Goal: Communication & Community: Participate in discussion

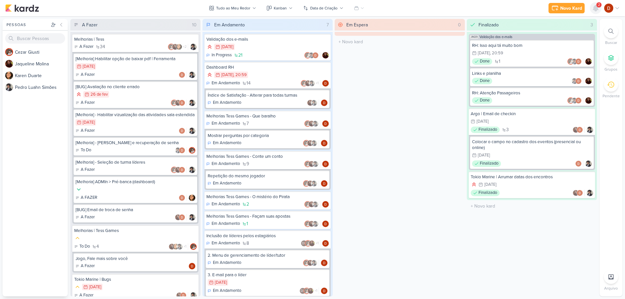
click at [597, 9] on icon at bounding box center [595, 8] width 5 height 6
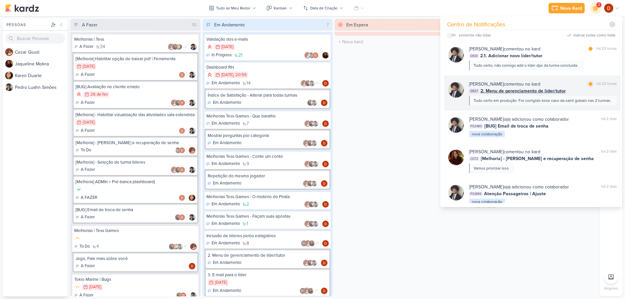
click at [532, 103] on div "Tudo certo em produção. Foi corrigido esse caso da saint gobain nas 2 turmas." at bounding box center [543, 101] width 138 height 6
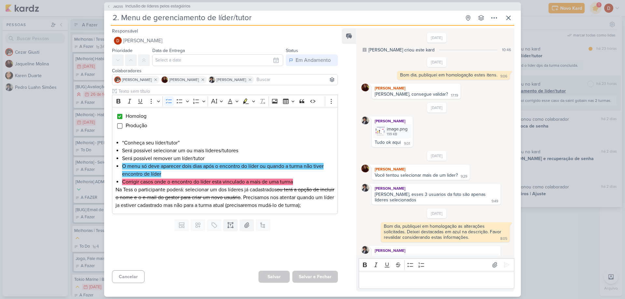
scroll to position [242, 0]
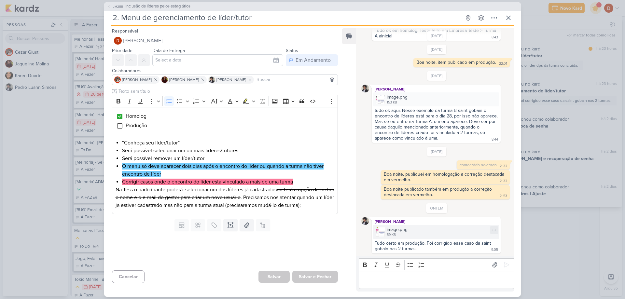
click at [389, 232] on div "image.png" at bounding box center [397, 229] width 21 height 7
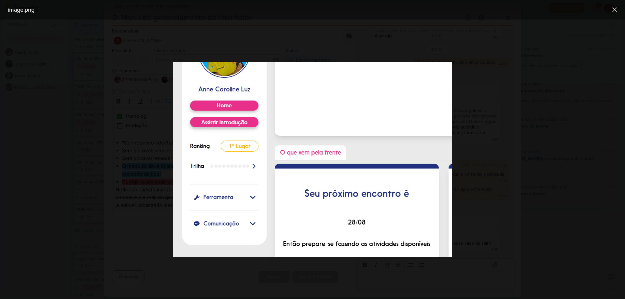
click at [521, 122] on div at bounding box center [312, 160] width 625 height 280
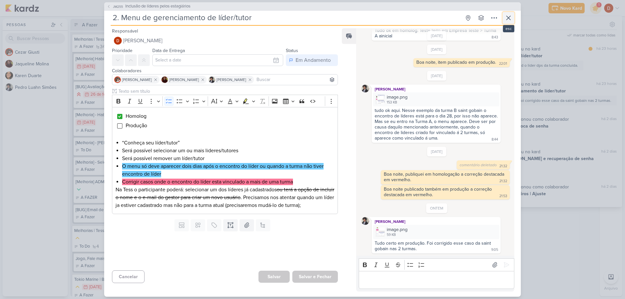
click at [511, 17] on icon at bounding box center [509, 18] width 8 height 8
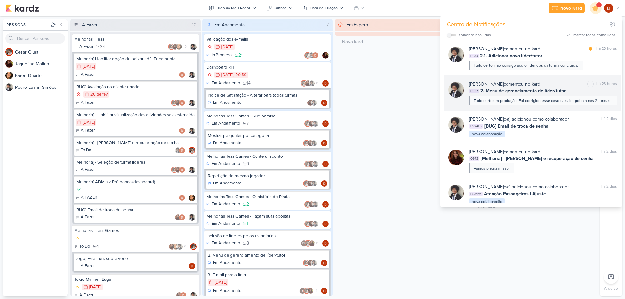
click at [566, 106] on div "[PERSON_NAME] comentou no kard marcar como não lida há 23 horas DE27 2. Menu de…" at bounding box center [533, 93] width 177 height 35
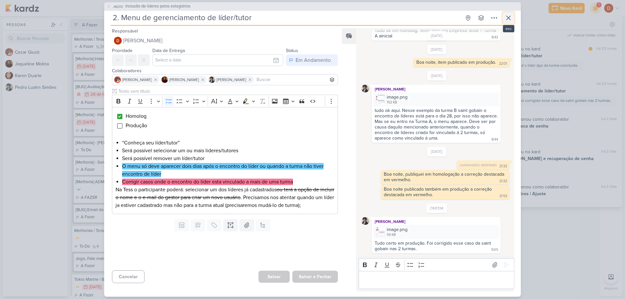
click at [509, 18] on icon at bounding box center [509, 18] width 4 height 4
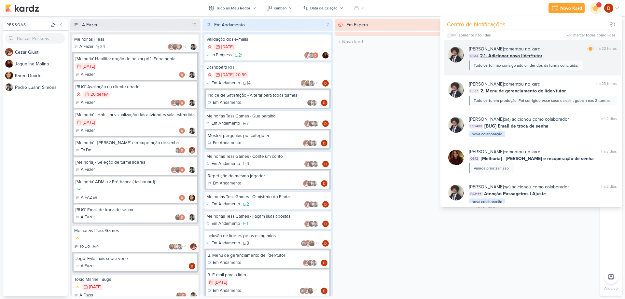
click at [557, 64] on div "Tudo certo, não consigo add o lider dps da turma concluida." at bounding box center [526, 66] width 105 height 6
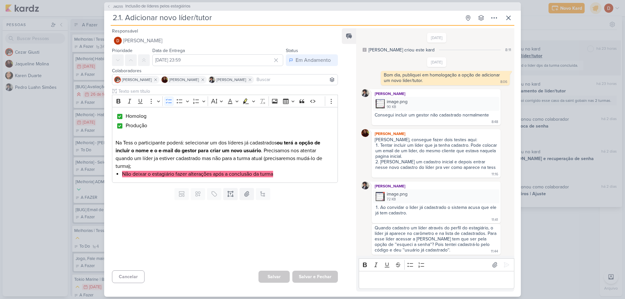
scroll to position [460, 0]
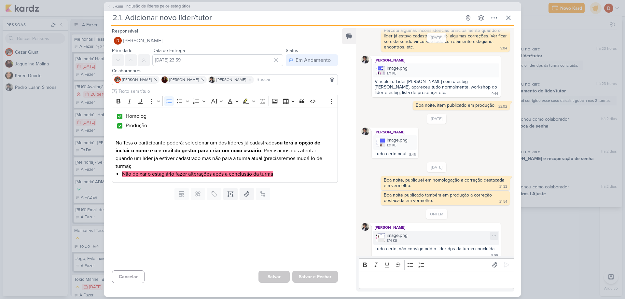
click at [377, 233] on img at bounding box center [380, 237] width 9 height 9
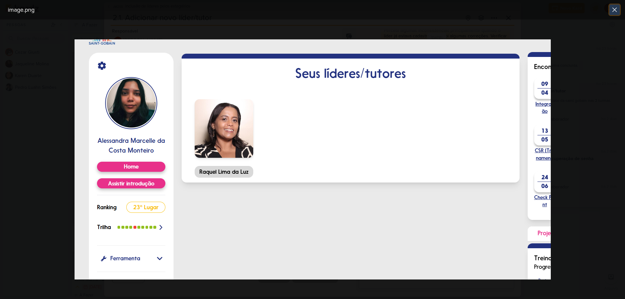
click at [620, 10] on button at bounding box center [615, 10] width 10 height 10
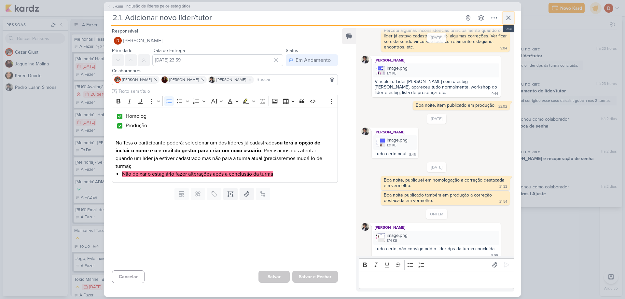
click at [511, 19] on icon at bounding box center [509, 18] width 8 height 8
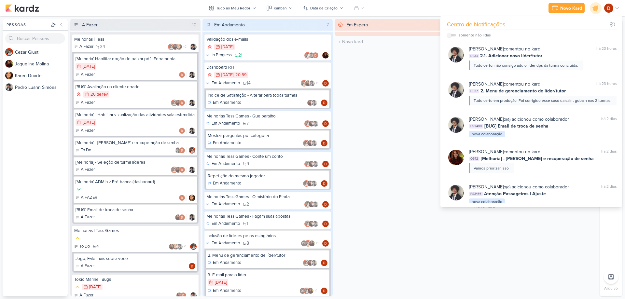
click at [366, 201] on div "Em Espera 0 O título do kard deve ter menos que 100 caracteres" at bounding box center [400, 158] width 130 height 278
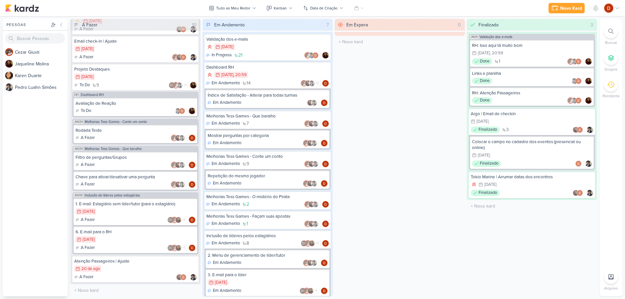
scroll to position [272, 0]
